Goal: Complete application form

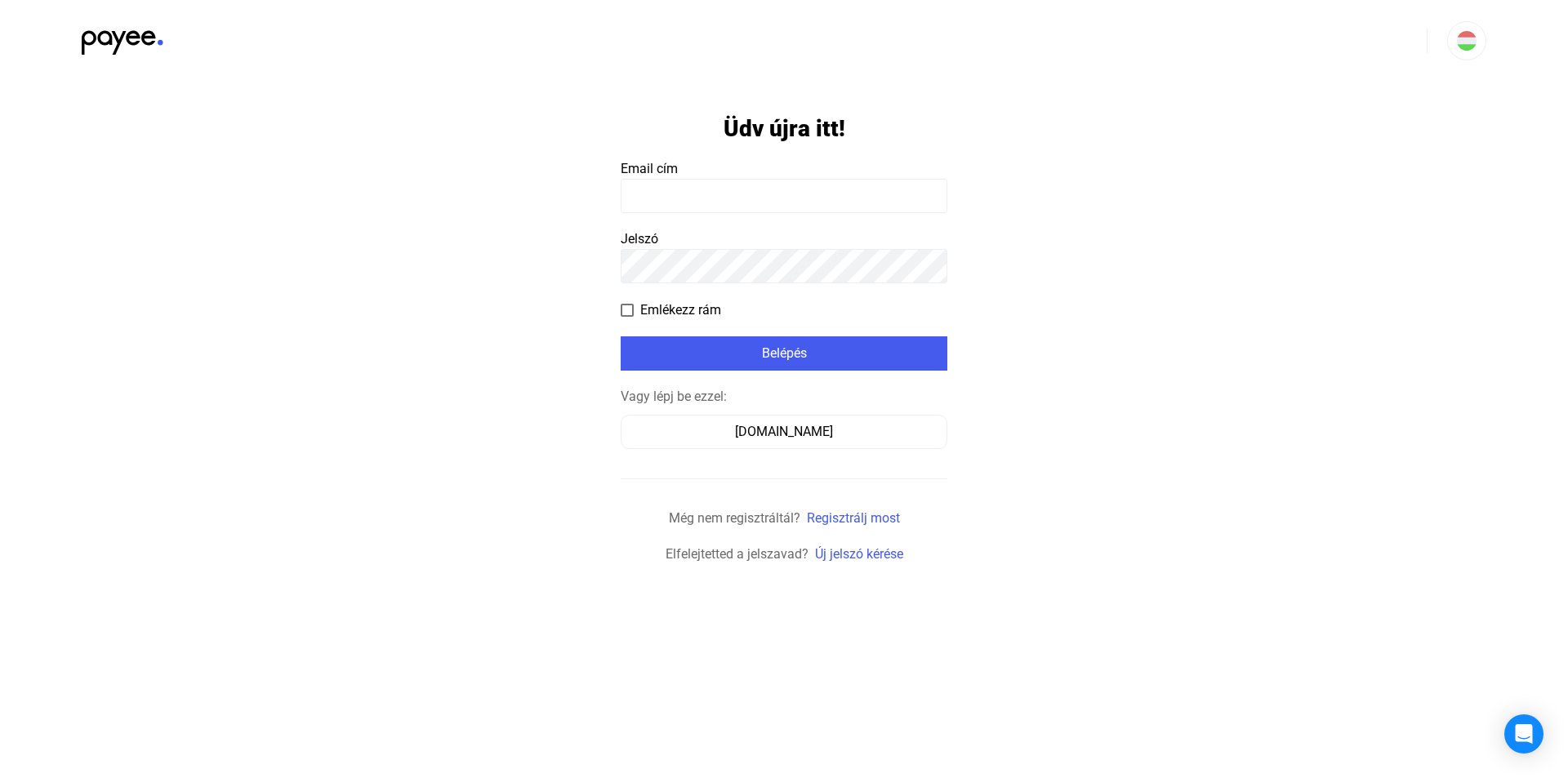
click at [840, 197] on input at bounding box center [784, 196] width 326 height 34
type input "**********"
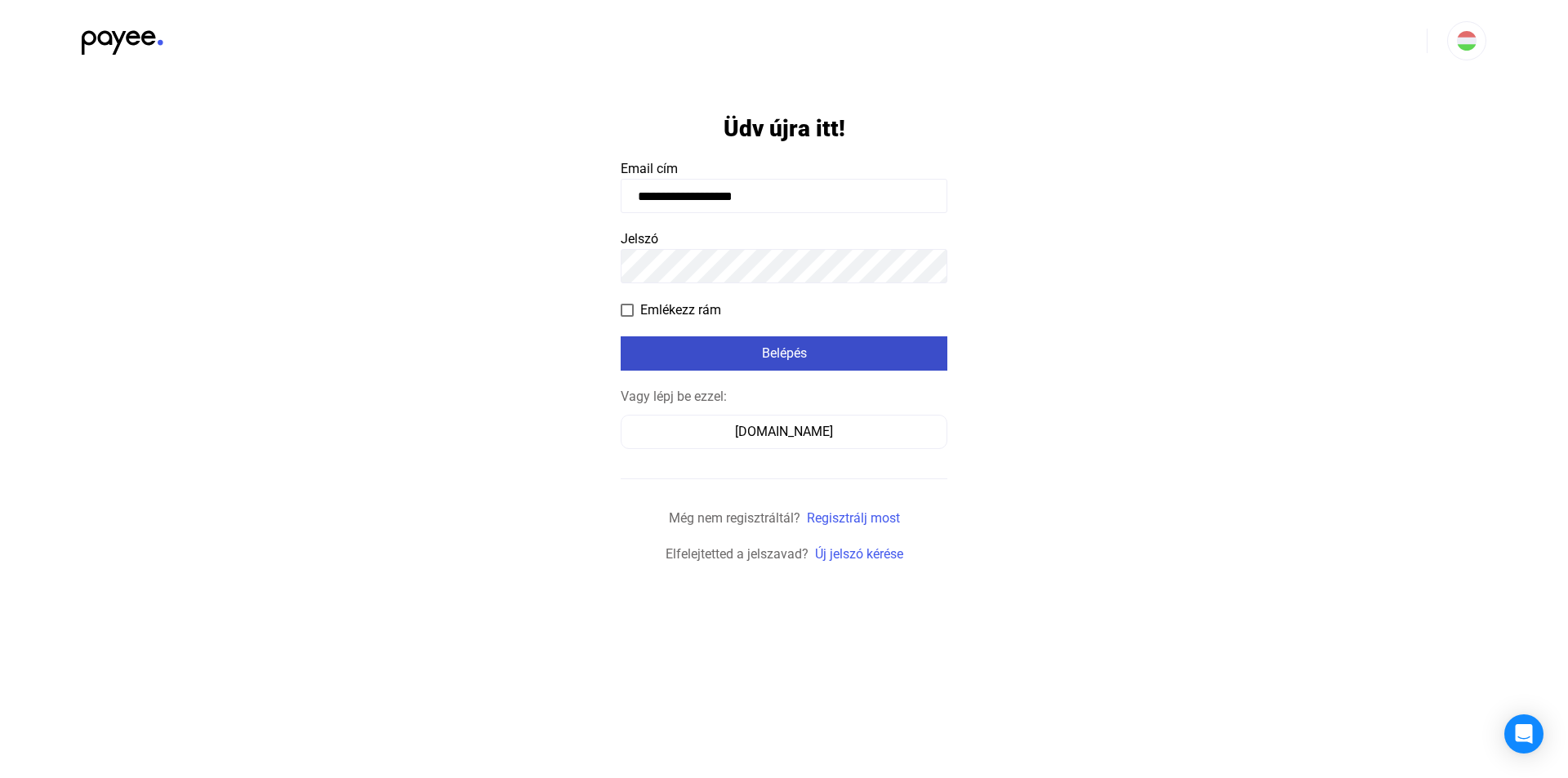
click at [789, 358] on div "Belépés" at bounding box center [784, 354] width 317 height 20
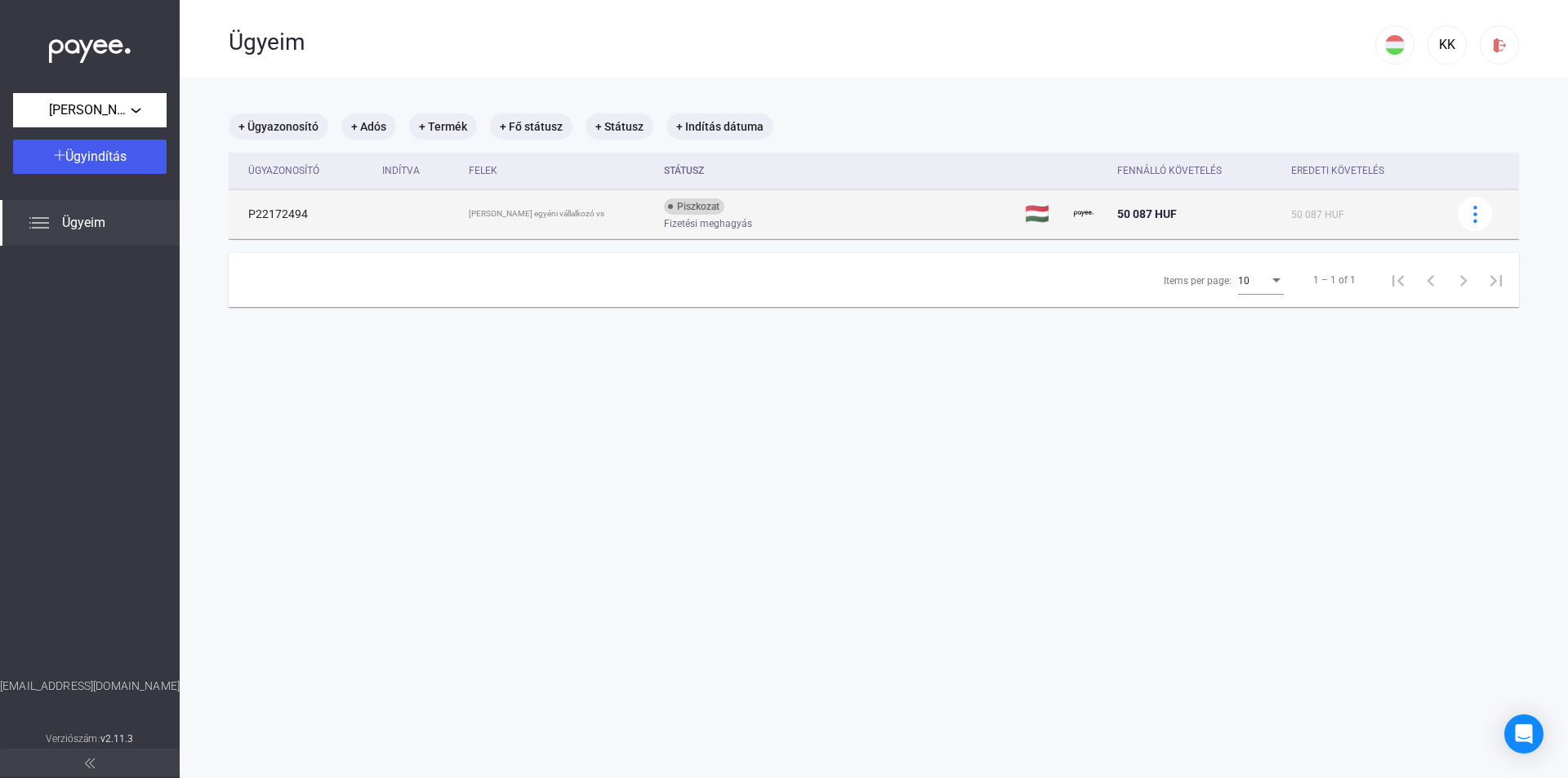
click at [525, 225] on td "[PERSON_NAME] egyéni vállalkozó vs" at bounding box center [560, 214] width 196 height 49
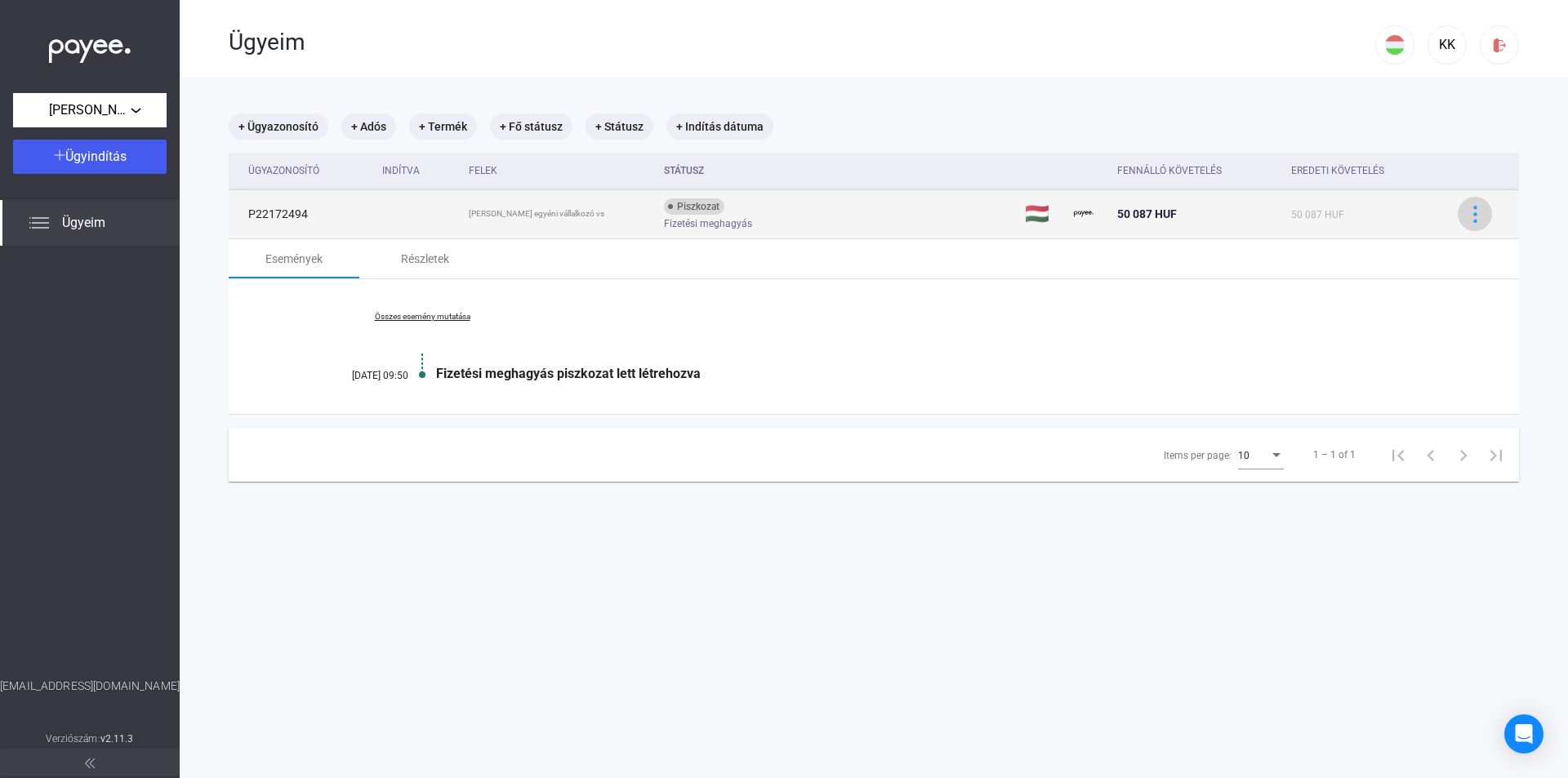
click at [1474, 215] on div at bounding box center [1476, 214] width 25 height 17
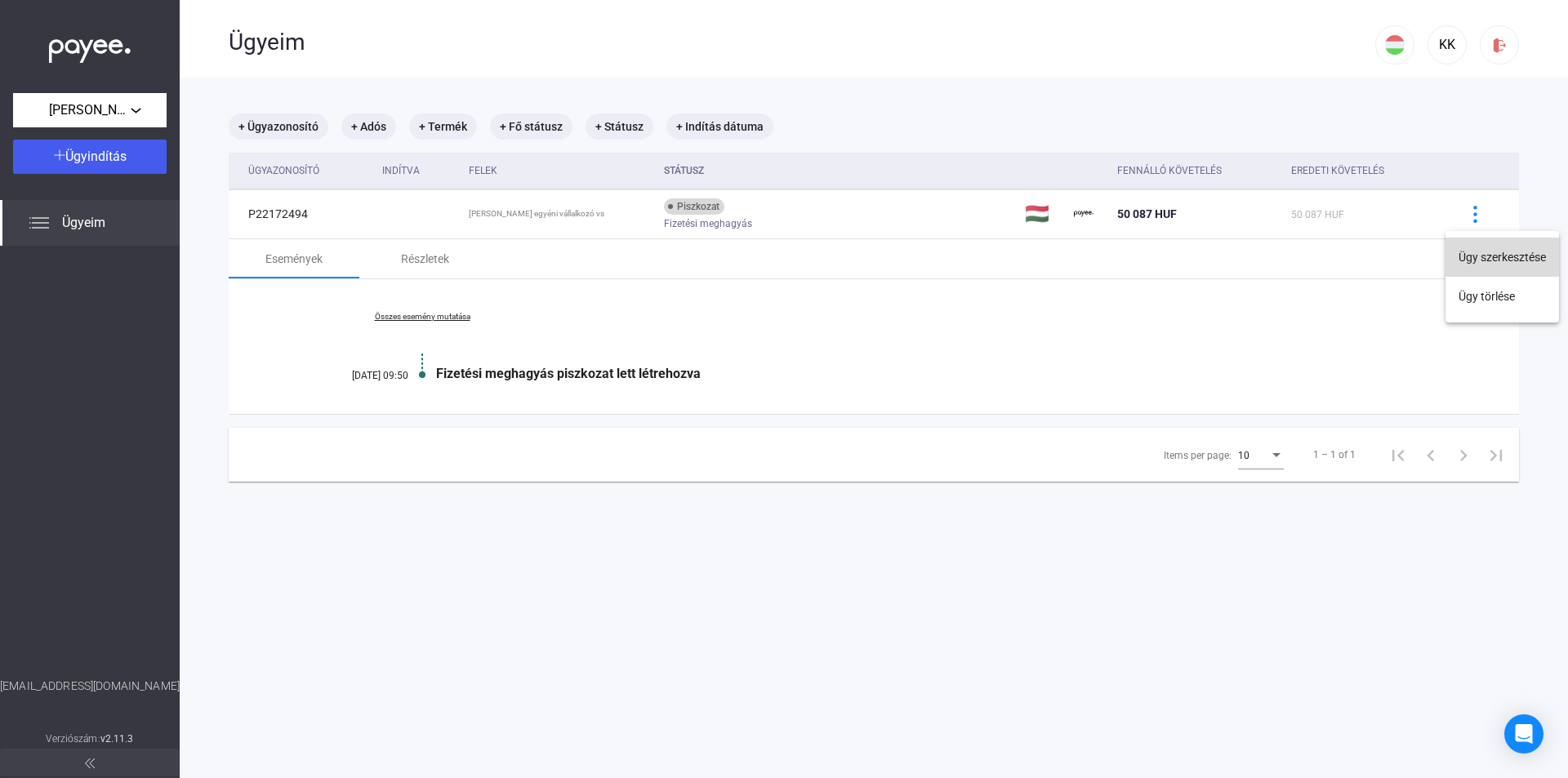
click at [1471, 250] on button "Ügy szerkesztése" at bounding box center [1502, 257] width 113 height 40
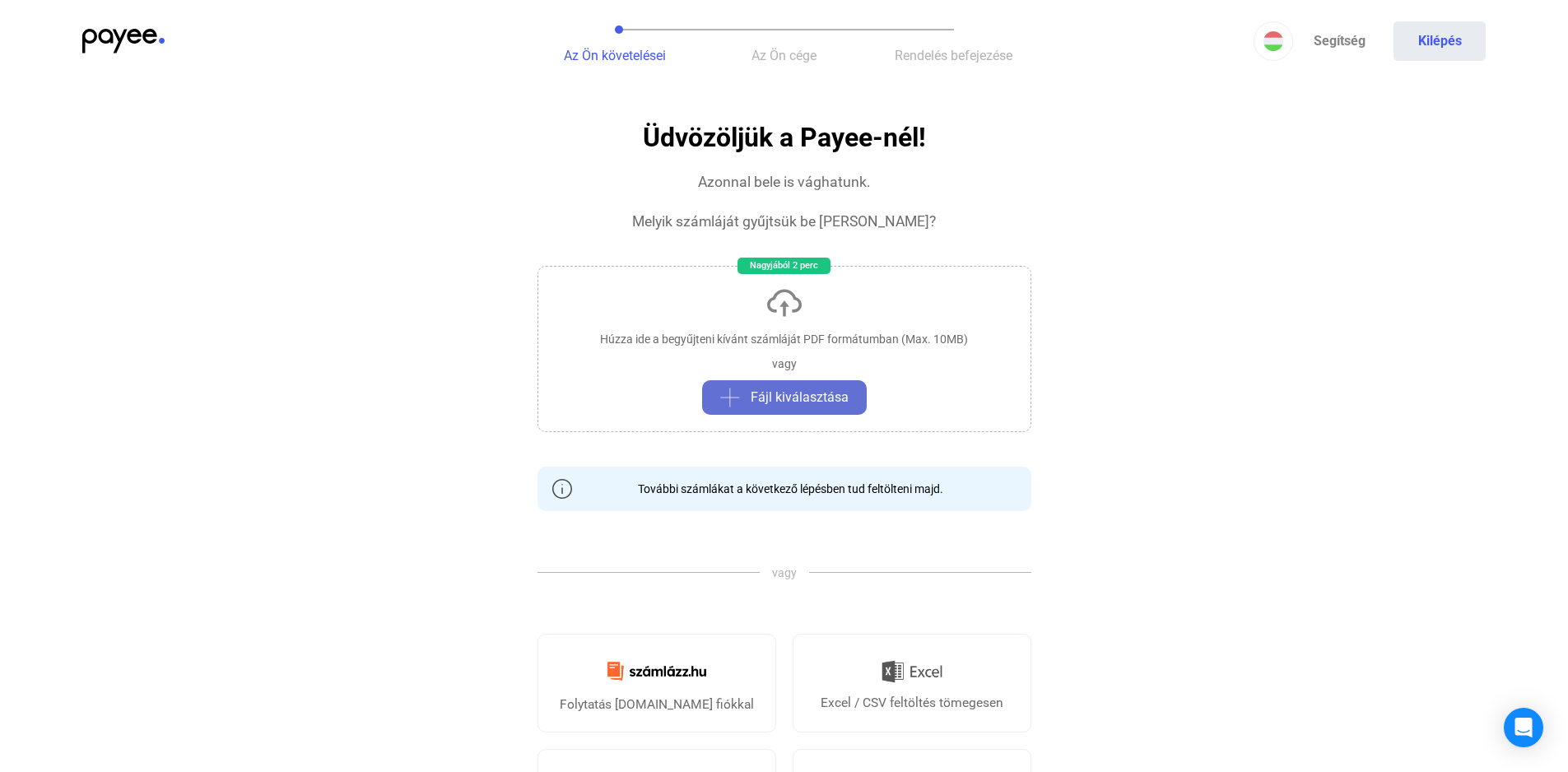
click at [779, 410] on button "Fájl kiválasztása" at bounding box center [784, 397] width 165 height 34
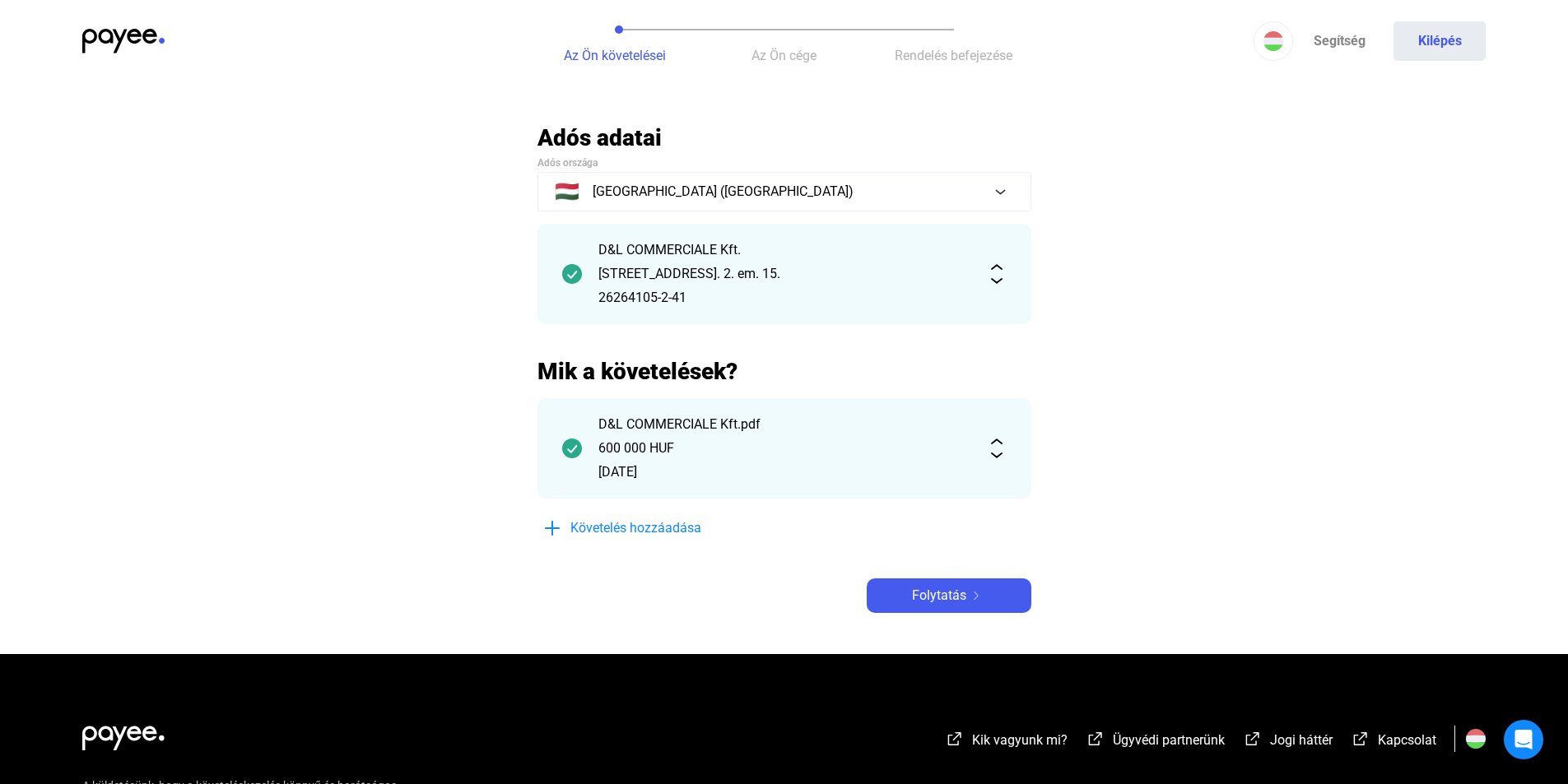
click at [819, 290] on div "26264105-2-41" at bounding box center [784, 297] width 372 height 20
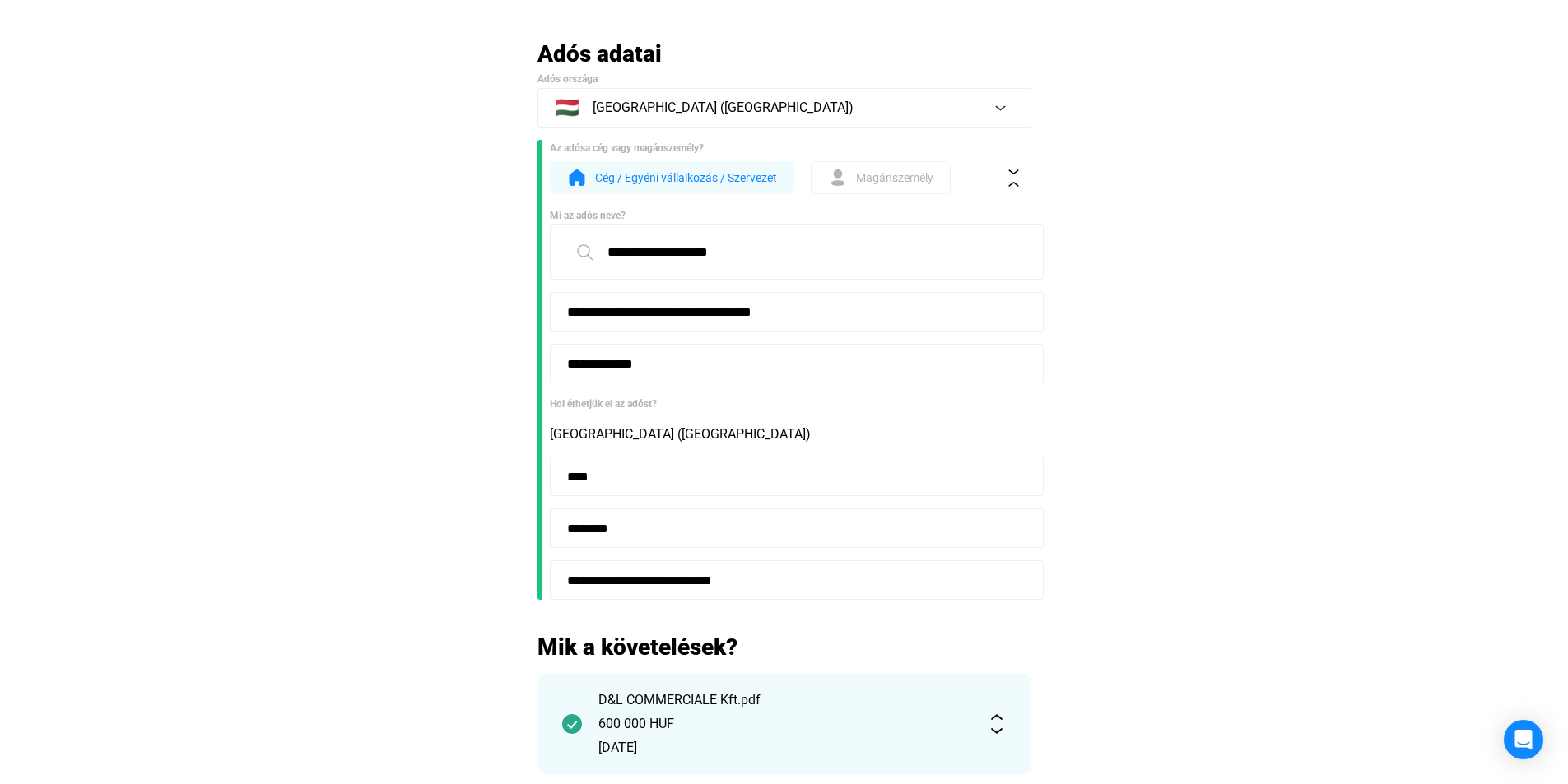
scroll to position [247, 0]
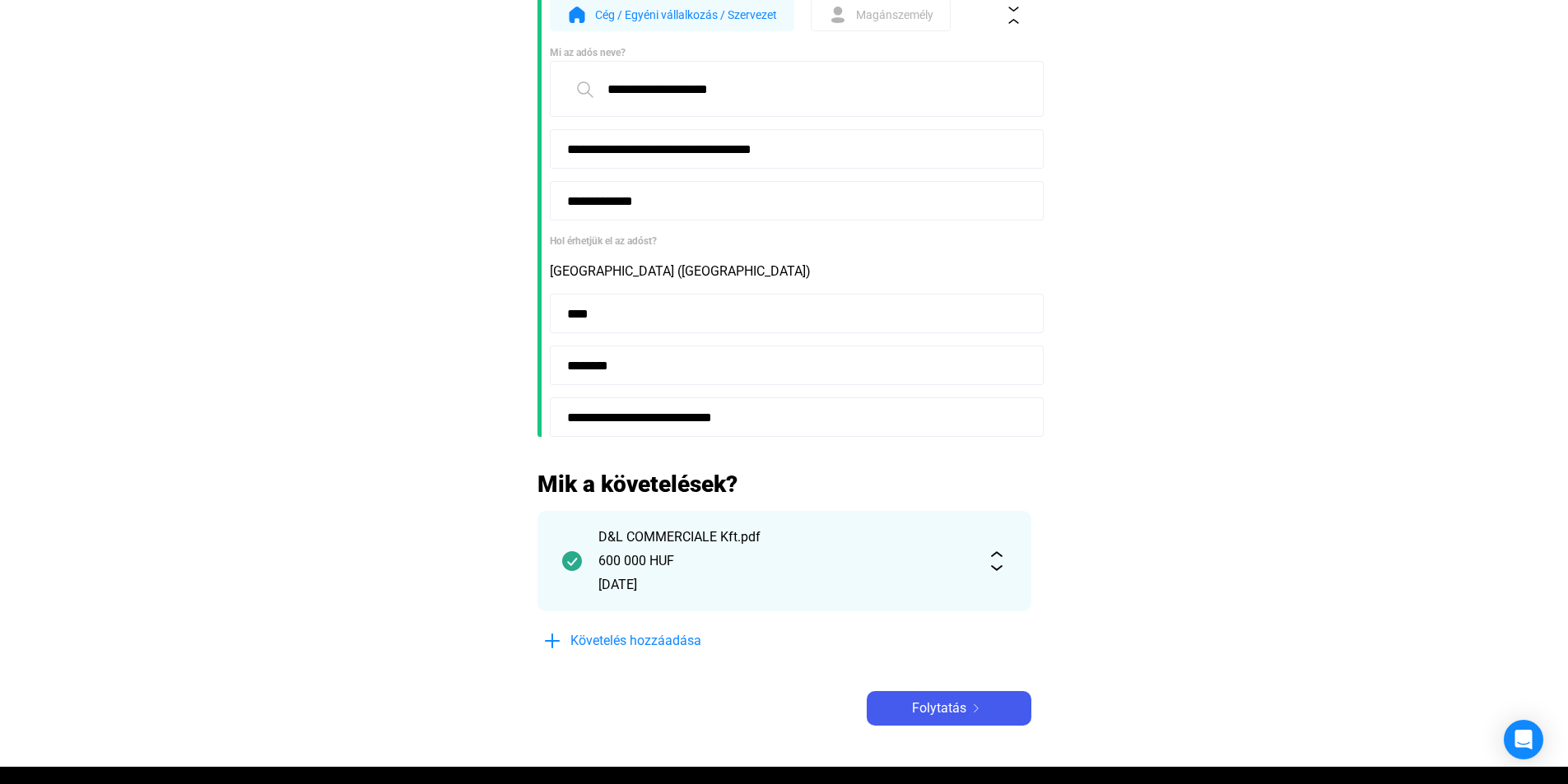
click at [851, 560] on div "600 000 HUF" at bounding box center [784, 561] width 372 height 20
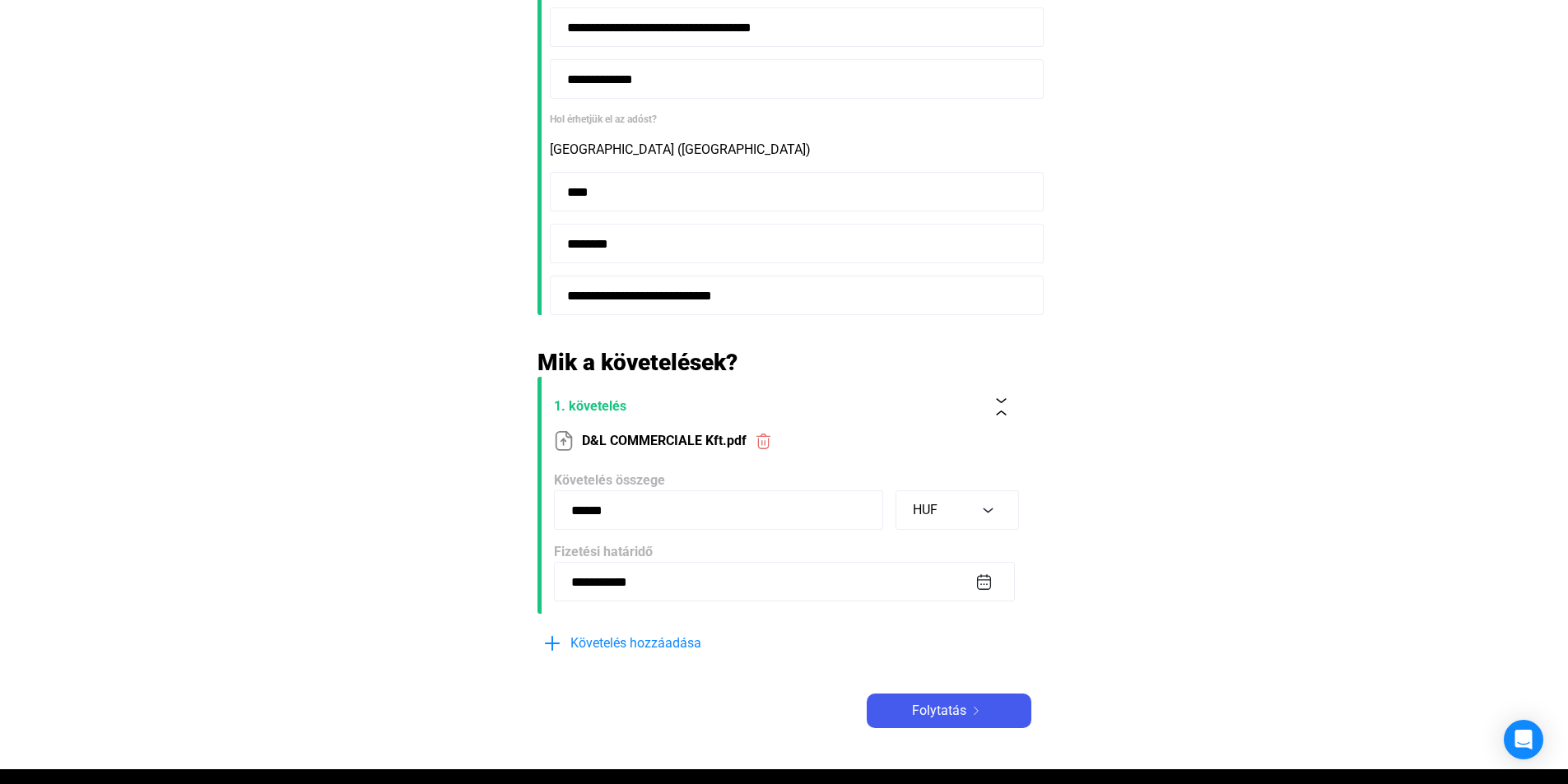
scroll to position [493, 0]
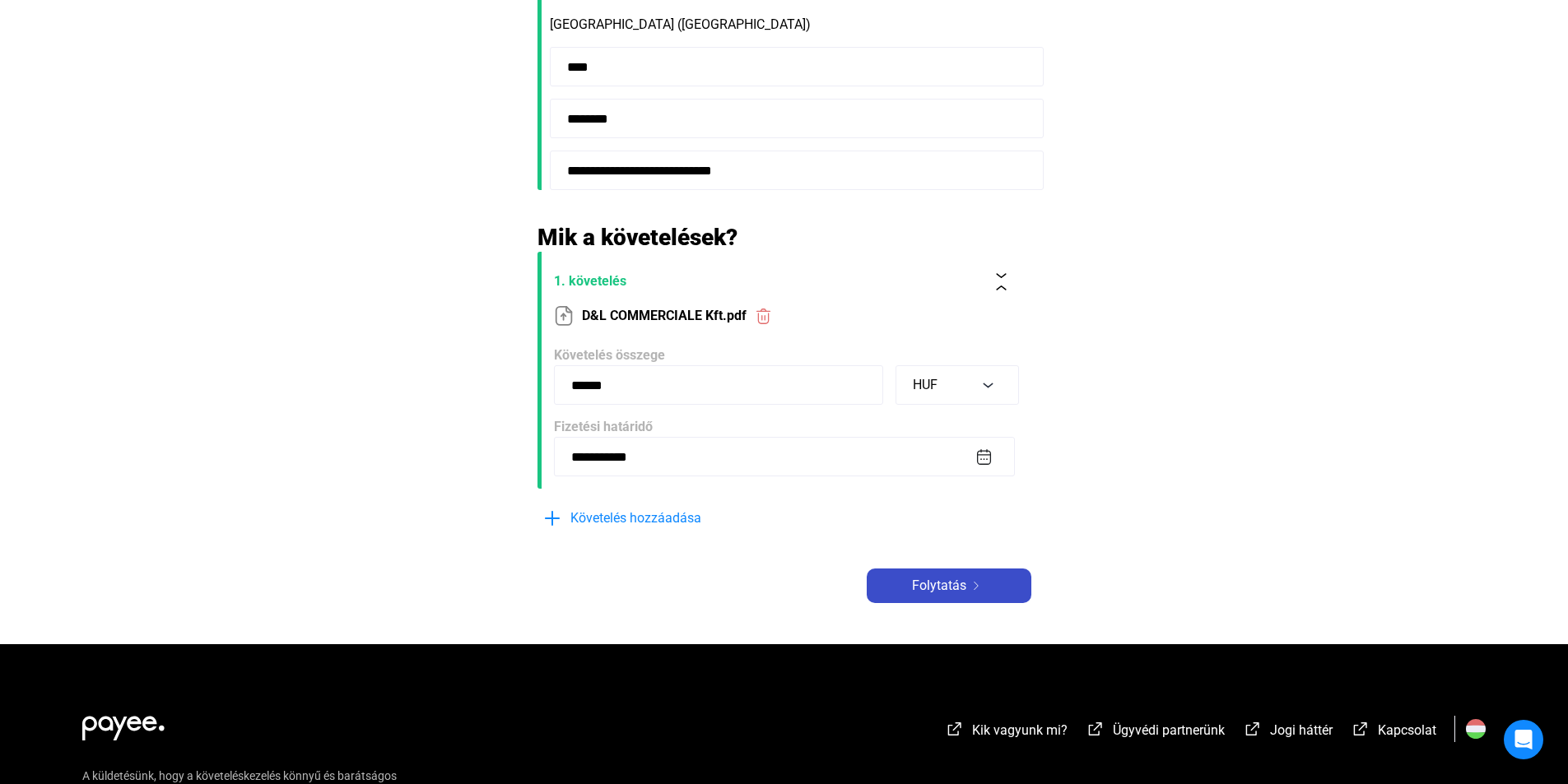
click at [983, 585] on img at bounding box center [976, 585] width 20 height 9
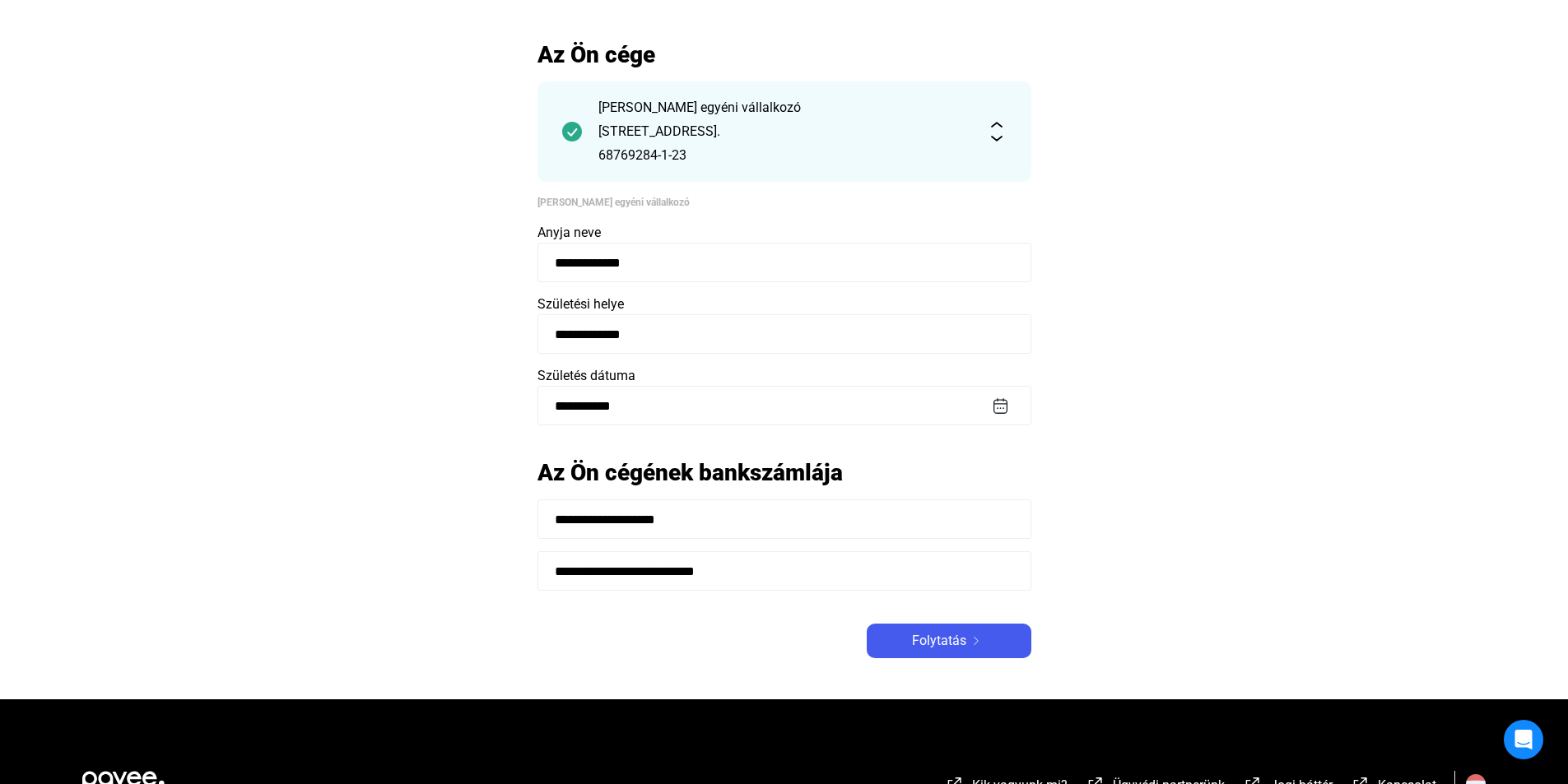
scroll to position [83, 0]
click at [986, 657] on button "Folytatás" at bounding box center [949, 641] width 165 height 34
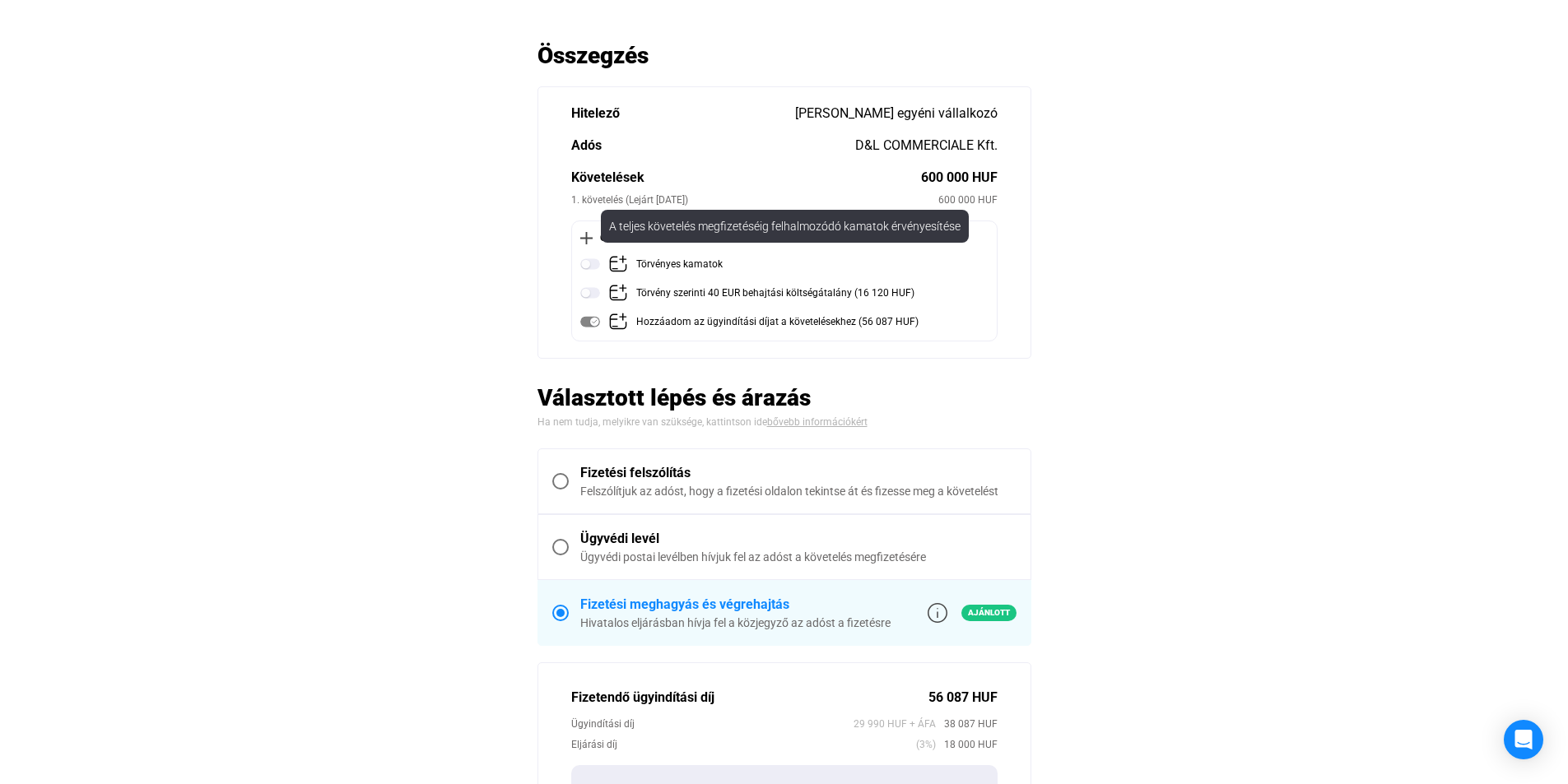
click at [593, 265] on img at bounding box center [590, 264] width 20 height 20
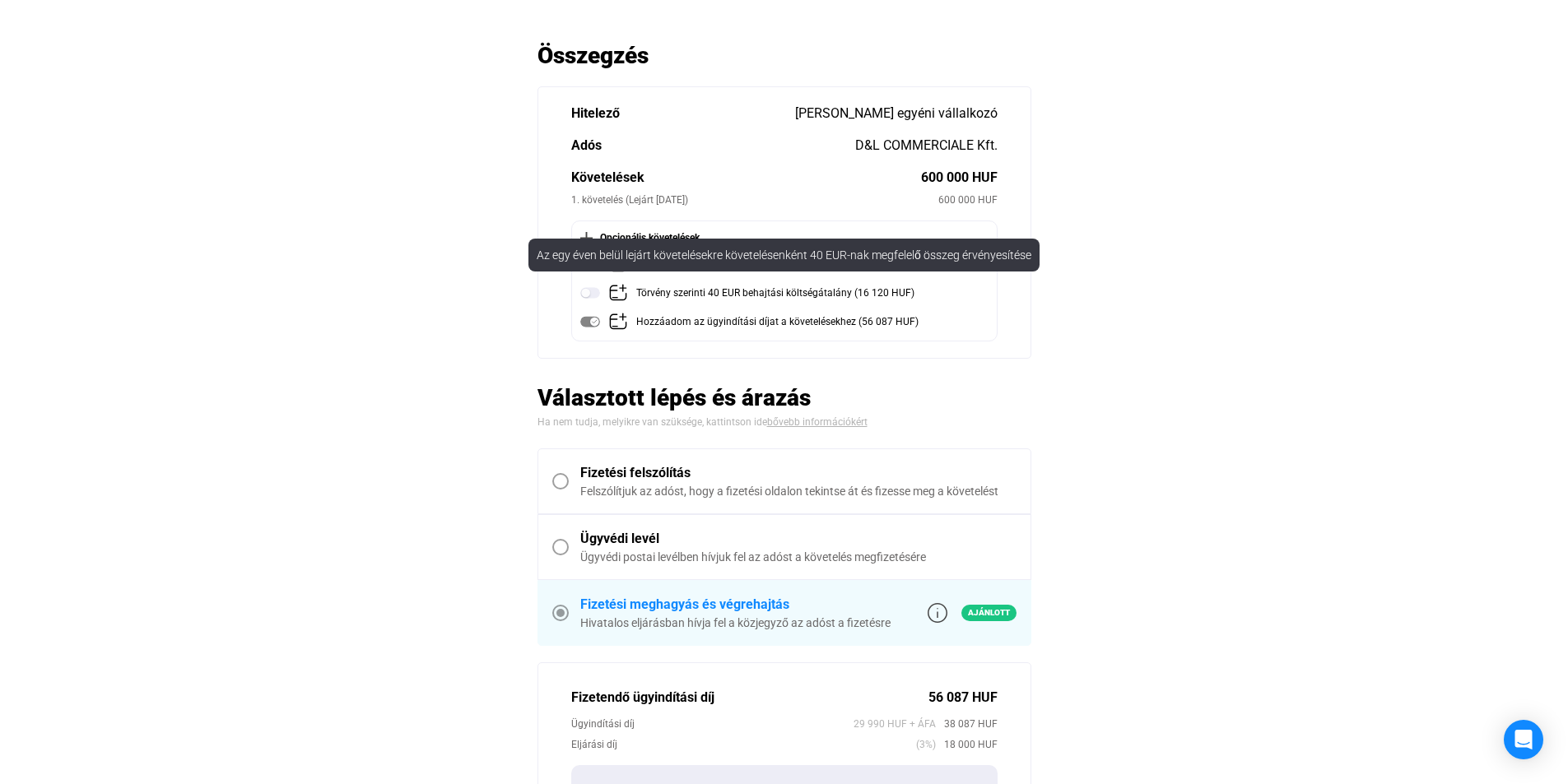
click at [591, 297] on img at bounding box center [590, 293] width 20 height 20
click at [589, 294] on img at bounding box center [590, 293] width 20 height 20
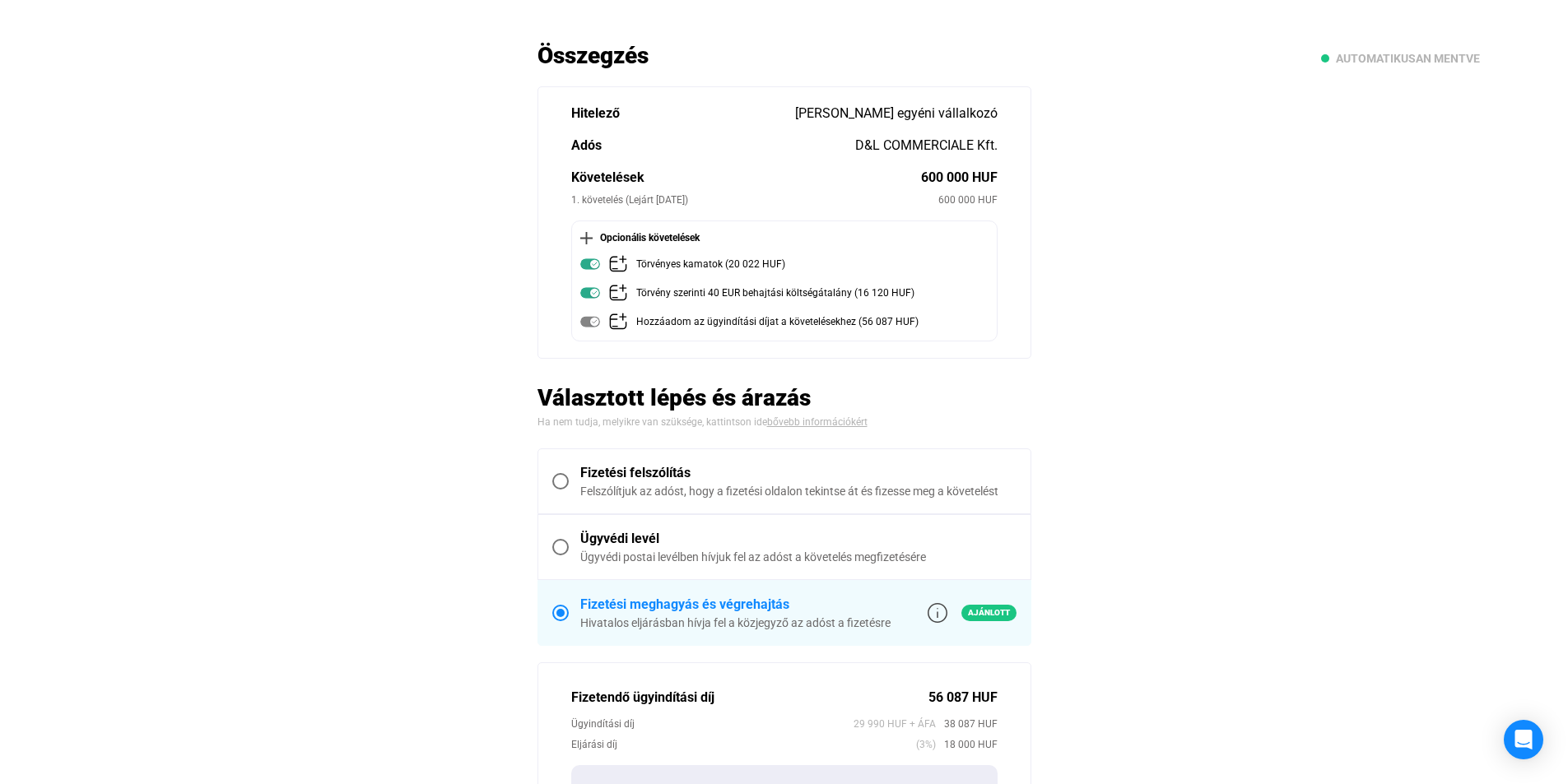
click at [389, 305] on main "Automatikusan mentve Összegzés Hitelező [PERSON_NAME] egyéni vállalkozó Adós D&…" at bounding box center [784, 637] width 1568 height 1192
